Goal: Use online tool/utility: Utilize a website feature to perform a specific function

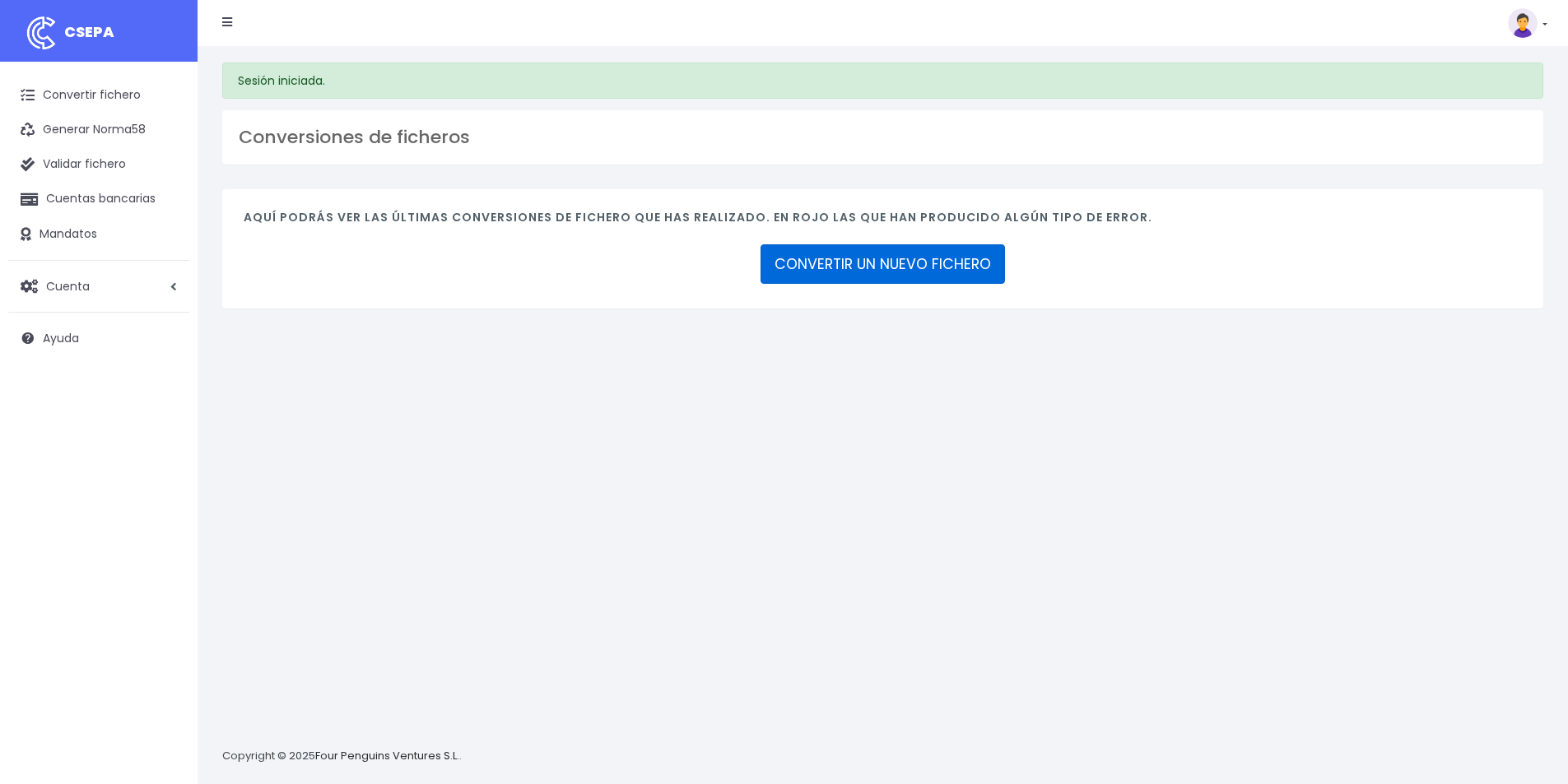
click at [948, 249] on link "CONVERTIR UN NUEVO FICHERO" at bounding box center [882, 264] width 245 height 40
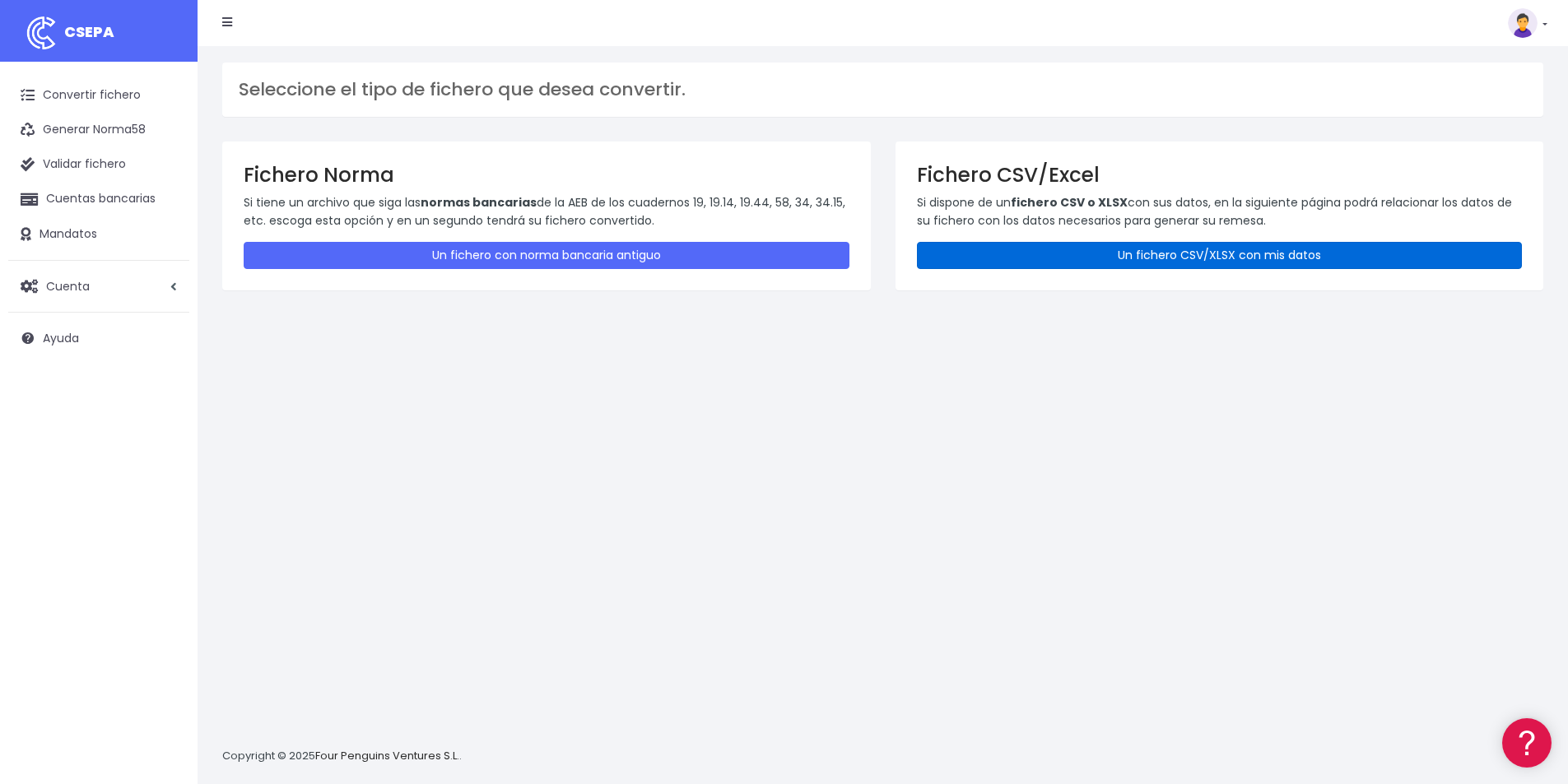
click at [1055, 246] on link "Un fichero CSV/XLSX con mis datos" at bounding box center [1221, 255] width 606 height 27
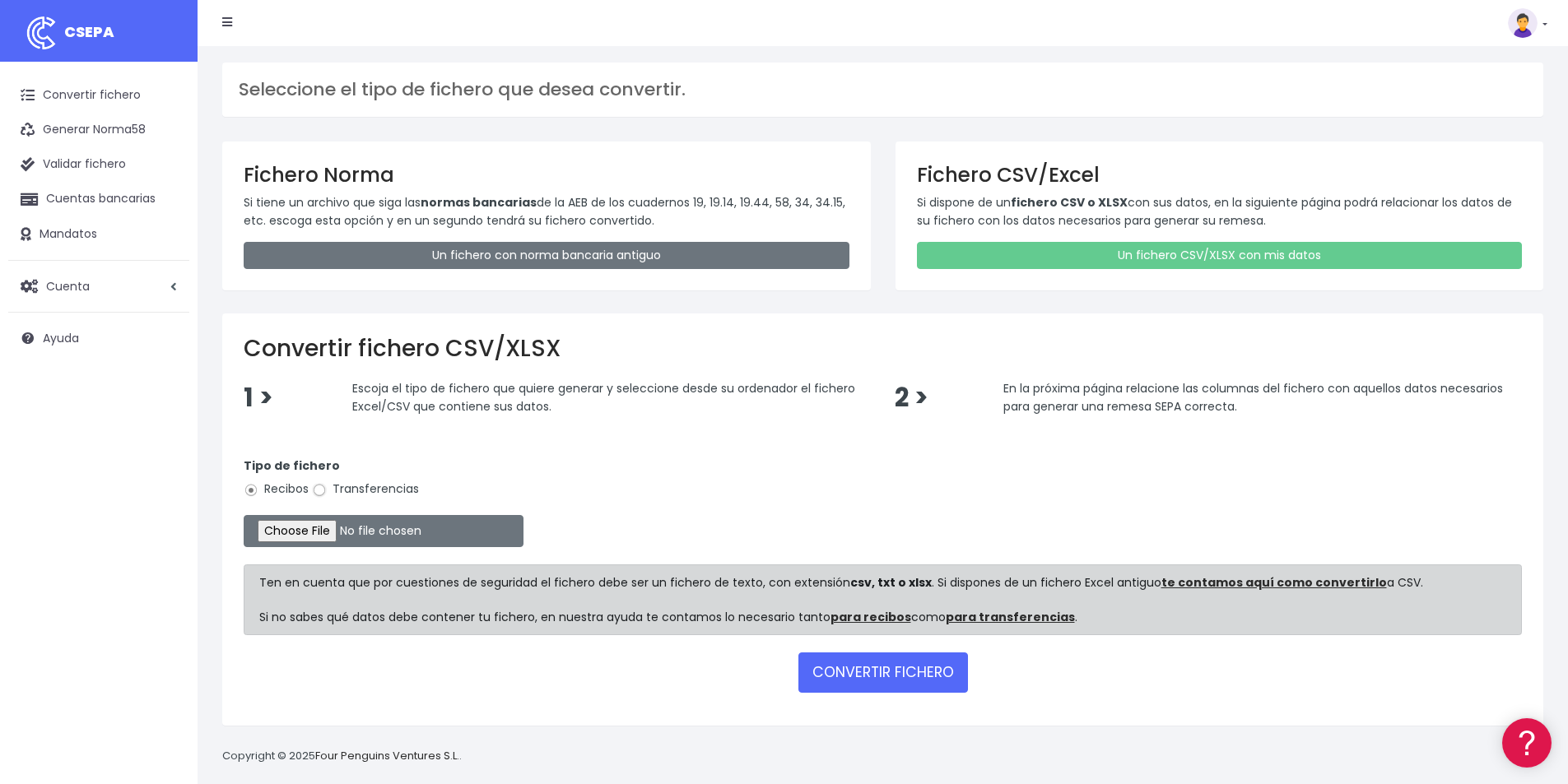
click at [324, 488] on input "Transferencias" at bounding box center [320, 490] width 15 height 15
radio input "true"
click at [330, 531] on input "file" at bounding box center [383, 531] width 280 height 32
type input "C:\fakepath\sabadell. 122.163,88.xlsx"
click at [879, 665] on button "CONVERTIR FICHERO" at bounding box center [883, 672] width 170 height 40
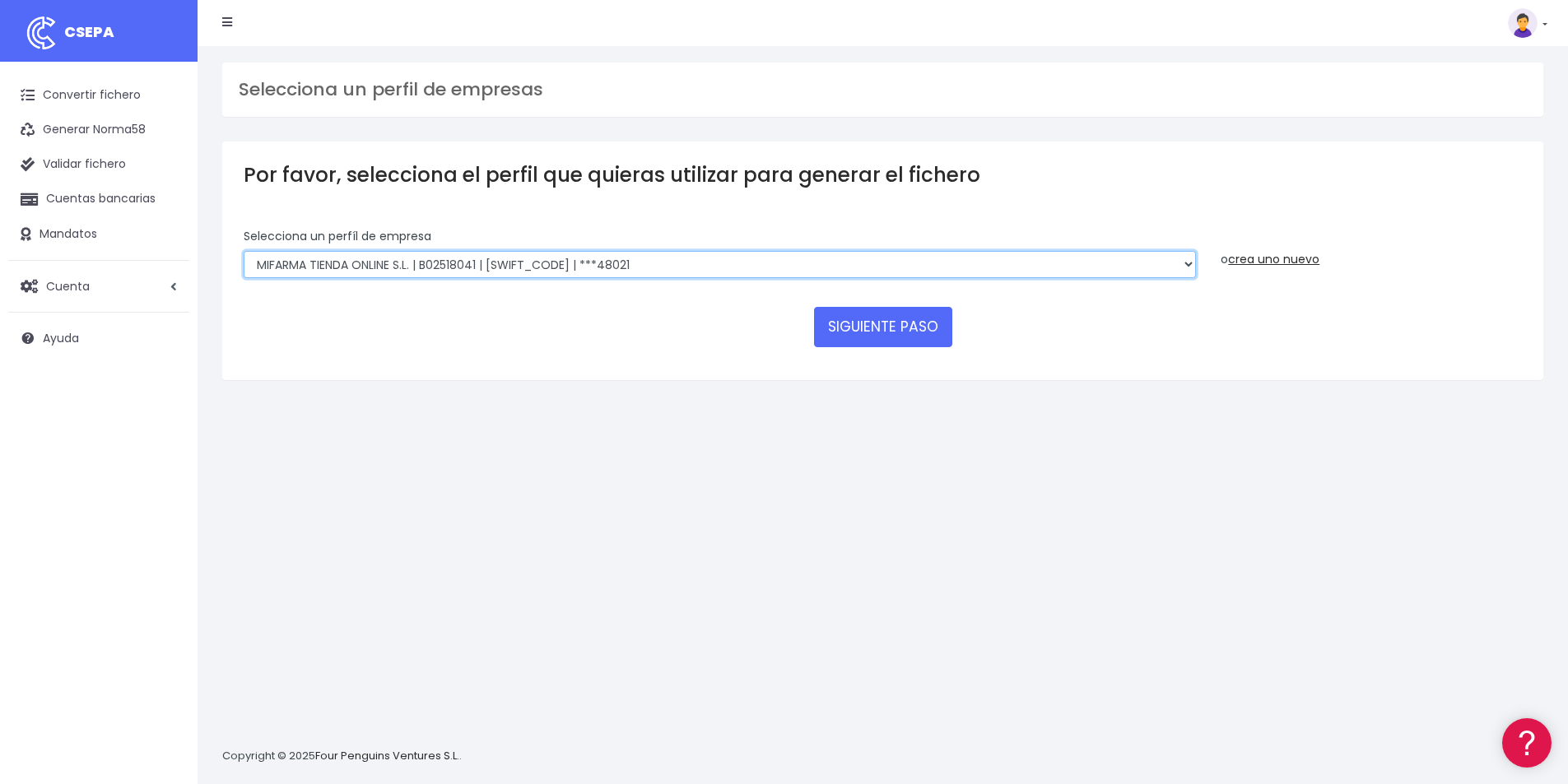
click at [713, 265] on select "MIFARMA TIENDA ONLINE S.L. | B02518041 | [SWIFT_CODE] | ***48021 MIFARMA TIENDA…" at bounding box center [720, 265] width 953 height 28
click at [713, 265] on select "MIFARMA TIENDA ONLINE S.L. | B02518041 | BSABESBBXXX | ***48021 MIFARMA TIENDA …" at bounding box center [720, 265] width 953 height 28
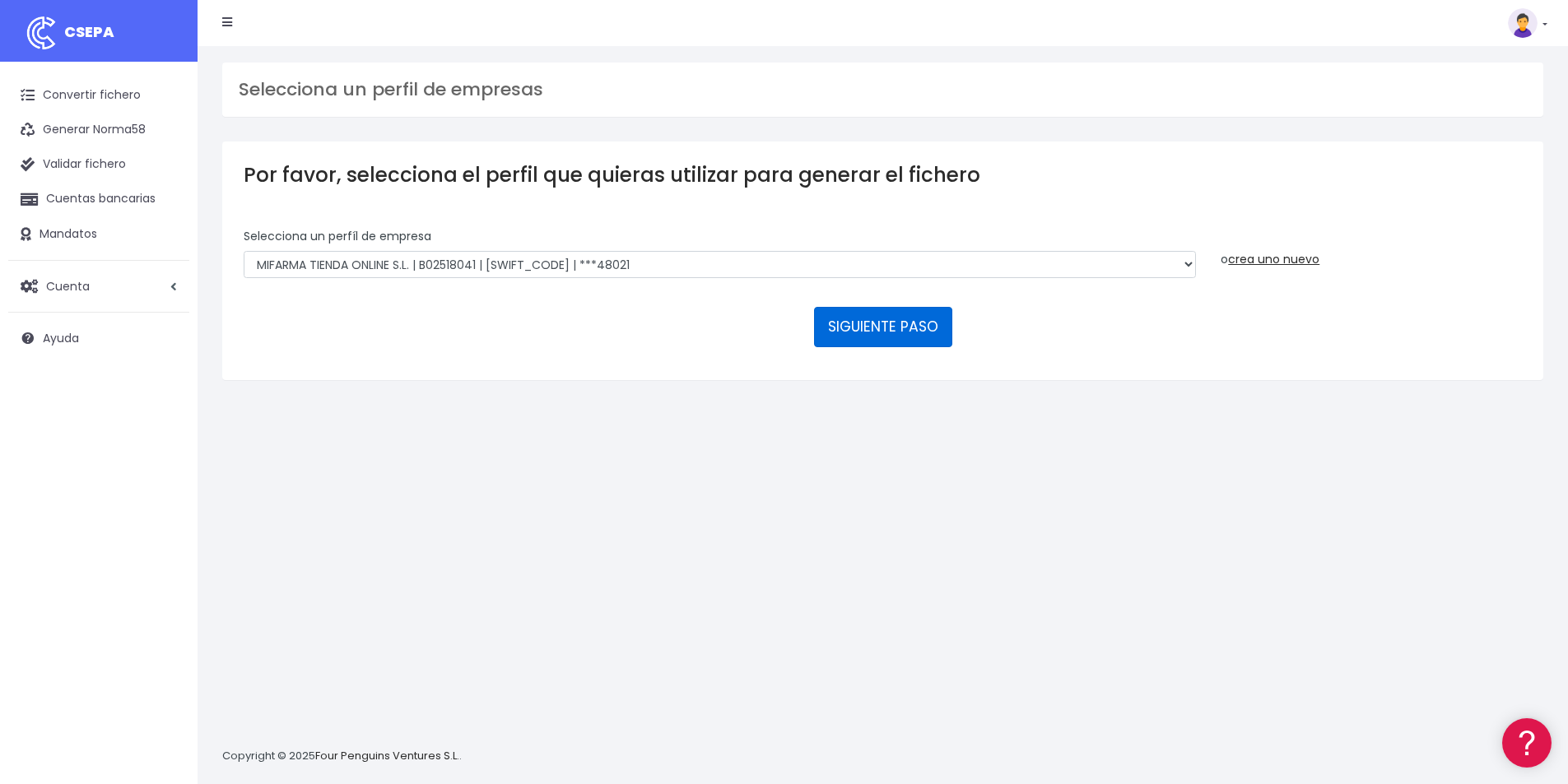
click at [875, 325] on button "SIGUIENTE PASO" at bounding box center [883, 326] width 139 height 40
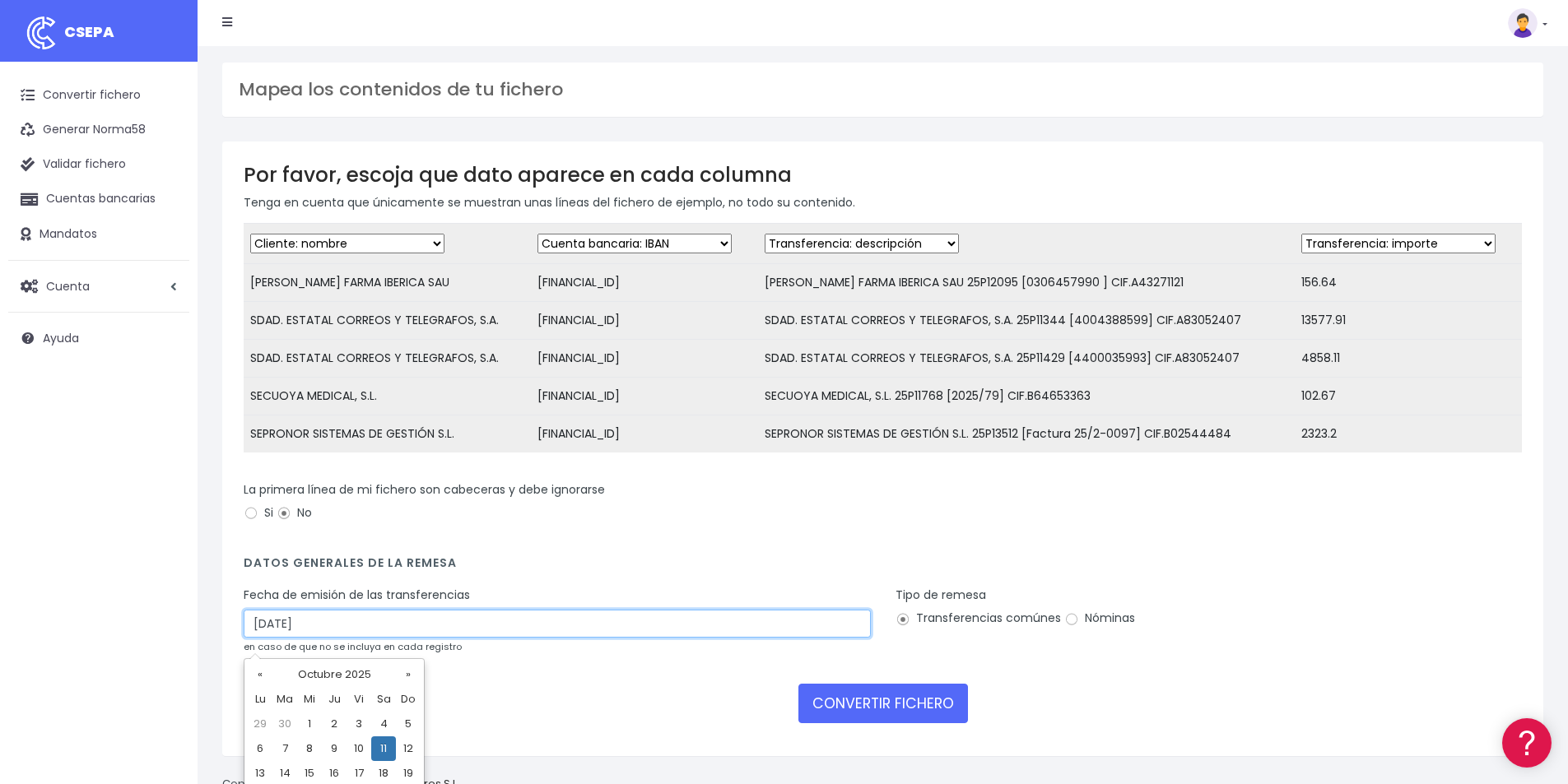
drag, startPoint x: 278, startPoint y: 633, endPoint x: 208, endPoint y: 627, distance: 70.3
click at [208, 627] on div "Mapea los contenidos de tu fichero Por favor, escoja que dato aparece en cada c…" at bounding box center [882, 428] width 1370 height 766
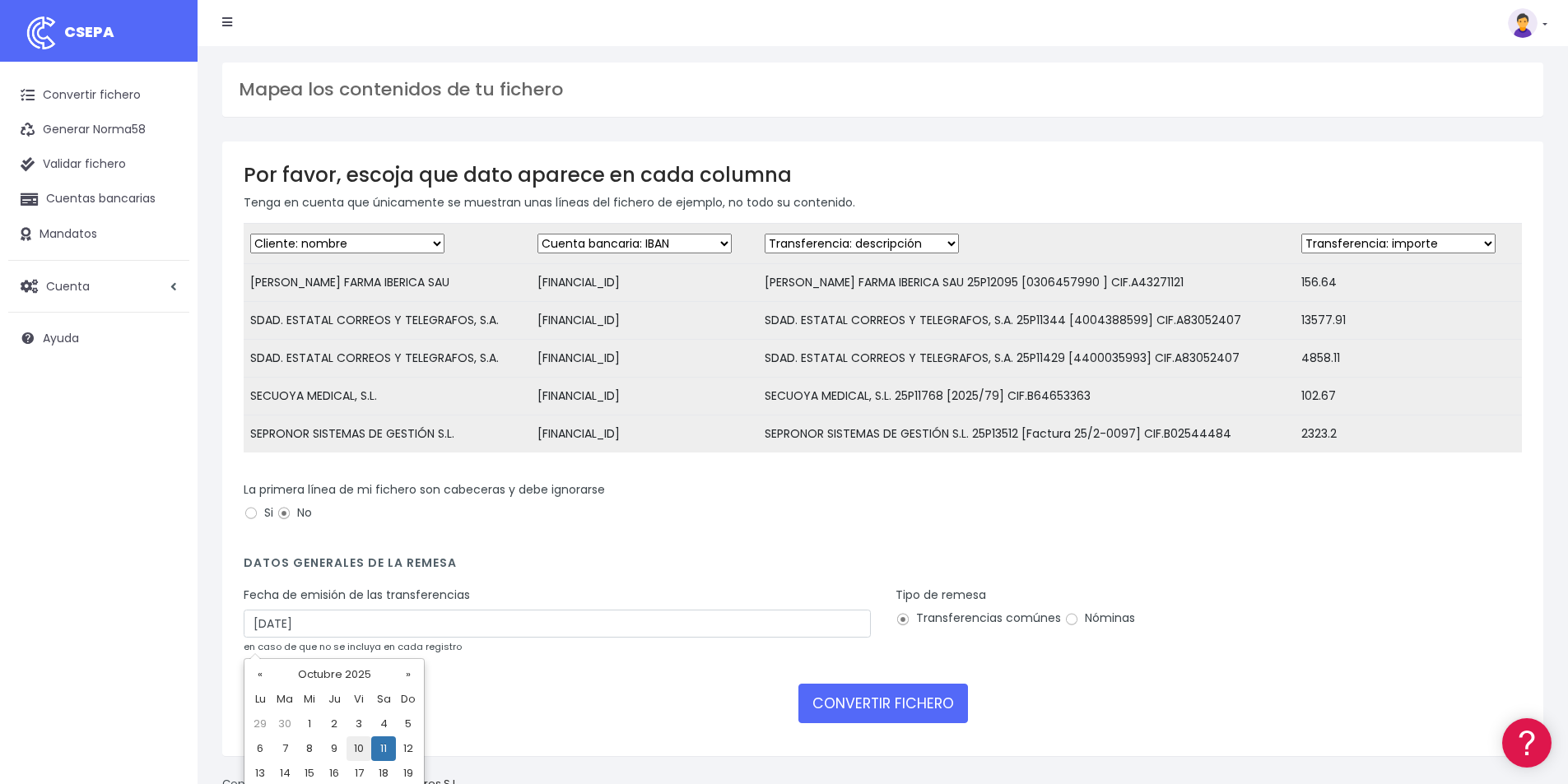
click at [357, 743] on td "10" at bounding box center [359, 748] width 25 height 25
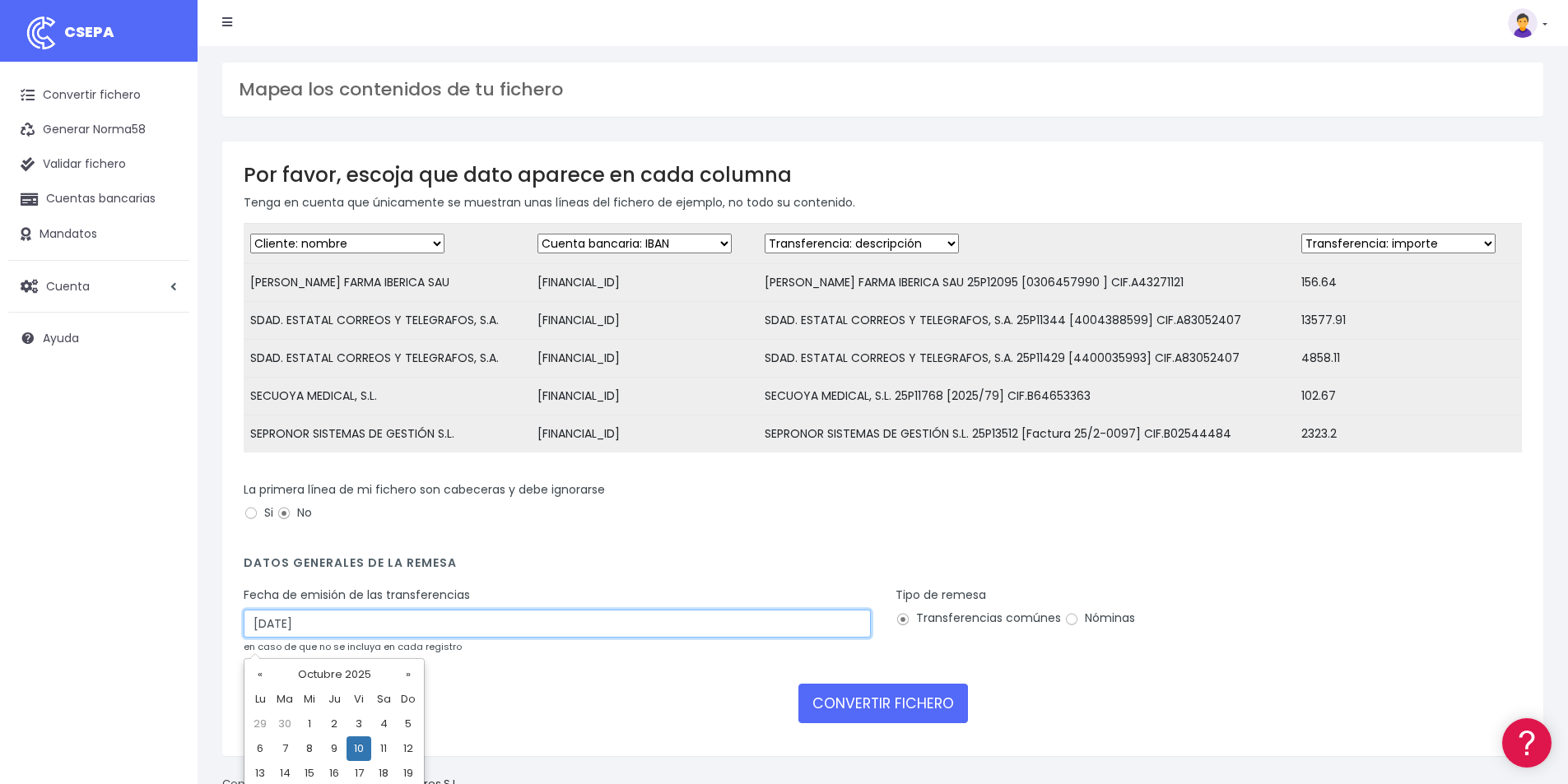
drag, startPoint x: 334, startPoint y: 637, endPoint x: 132, endPoint y: 633, distance: 202.0
click at [132, 633] on div "CSEPA Convertir fichero Generar Norma58 Validar fichero Cuentas bancarias Manda…" at bounding box center [784, 405] width 1568 height 812
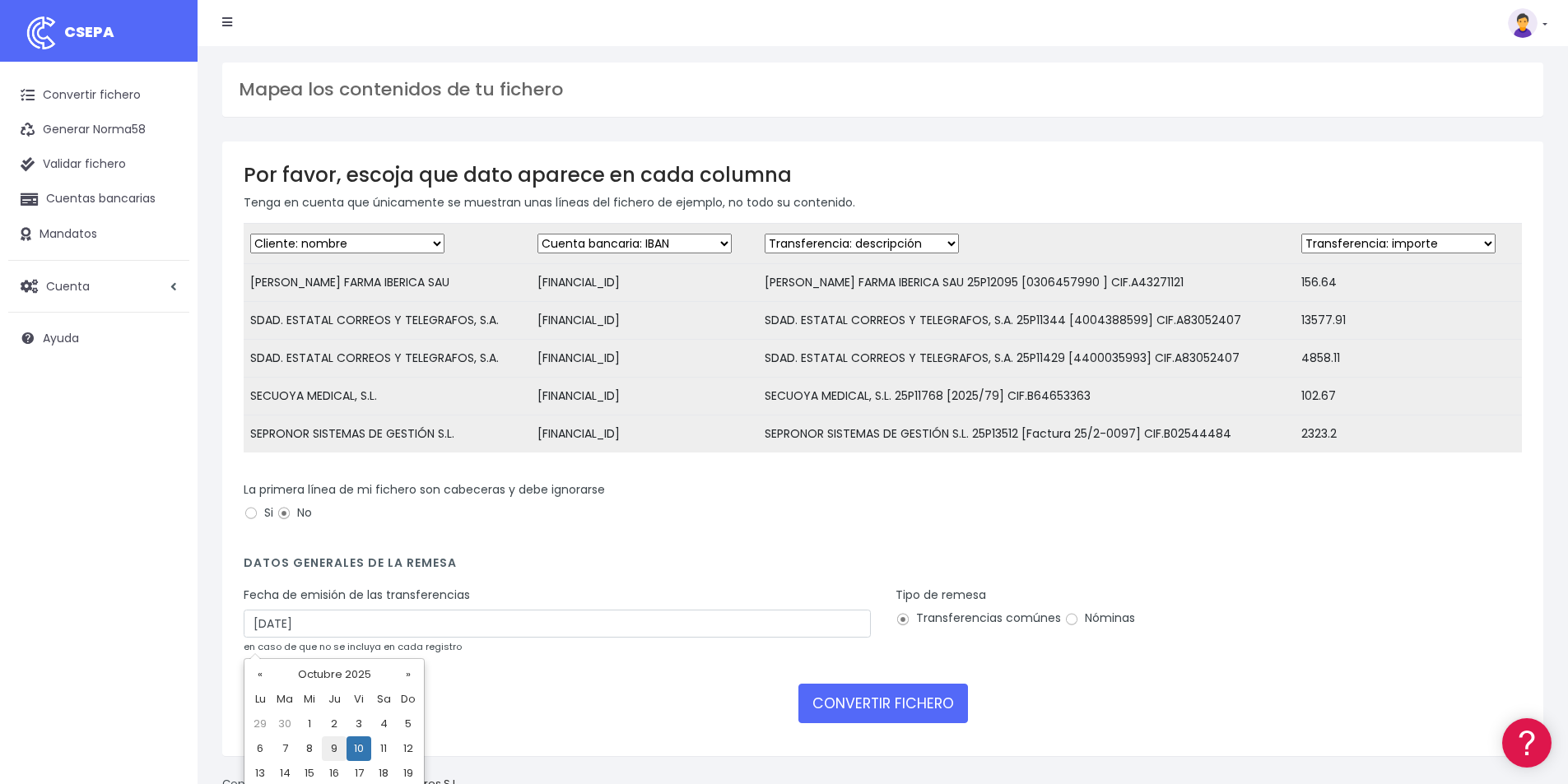
click at [339, 747] on td "9" at bounding box center [334, 748] width 25 height 25
type input "09/10/2025"
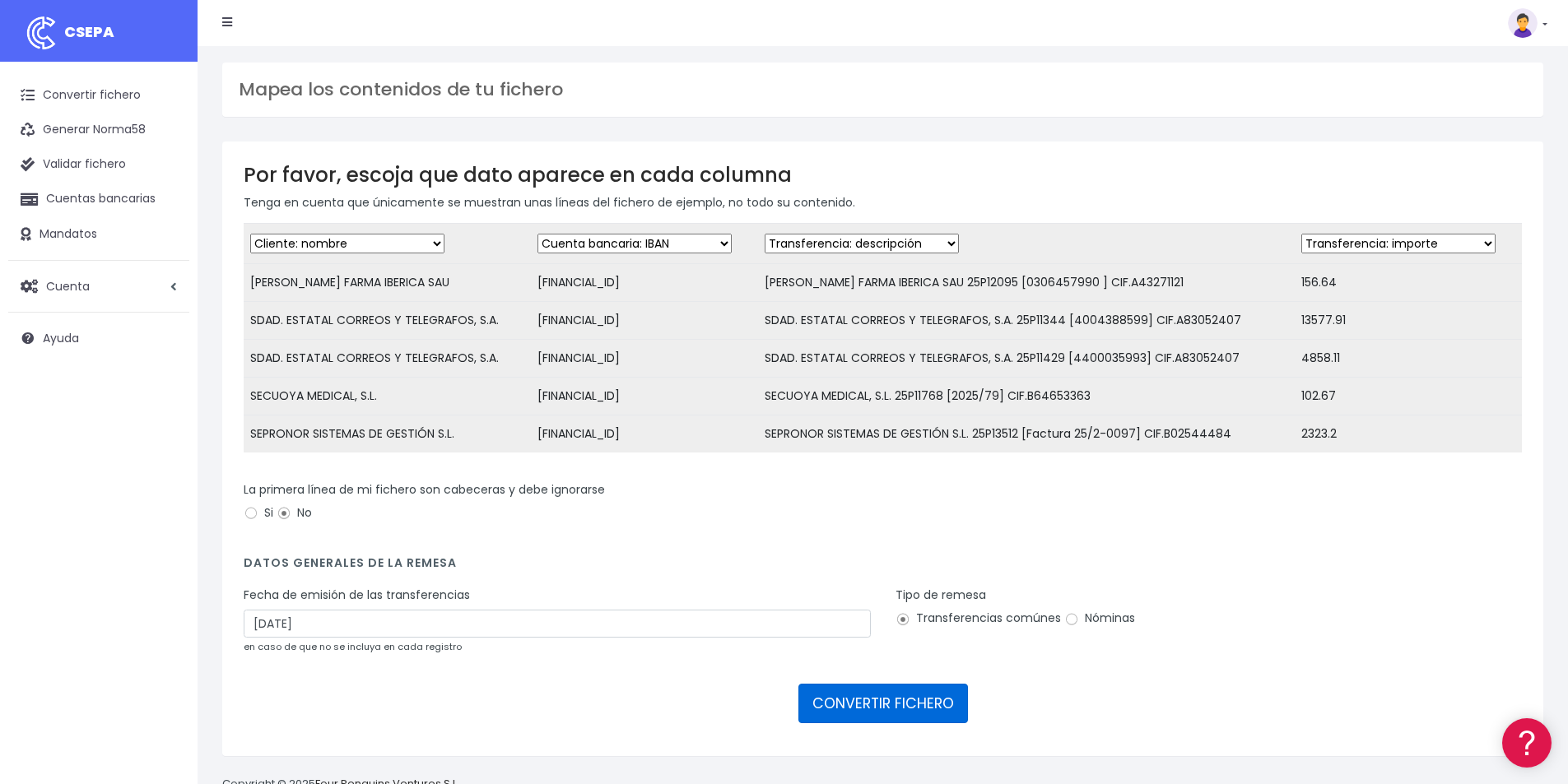
click at [872, 708] on button "CONVERTIR FICHERO" at bounding box center [883, 703] width 170 height 40
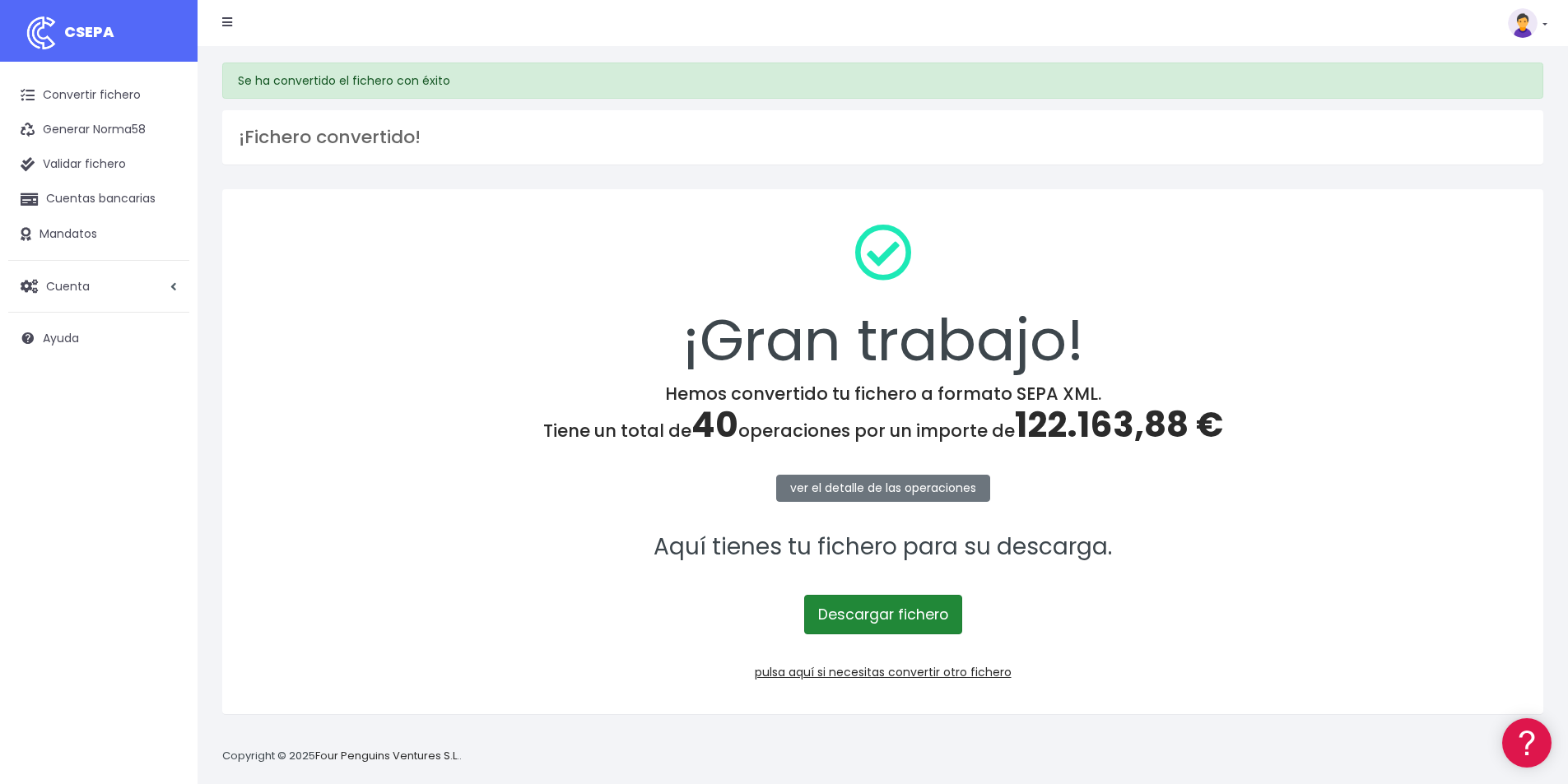
click at [887, 609] on link "Descargar fichero" at bounding box center [882, 614] width 158 height 40
